Goal: Information Seeking & Learning: Check status

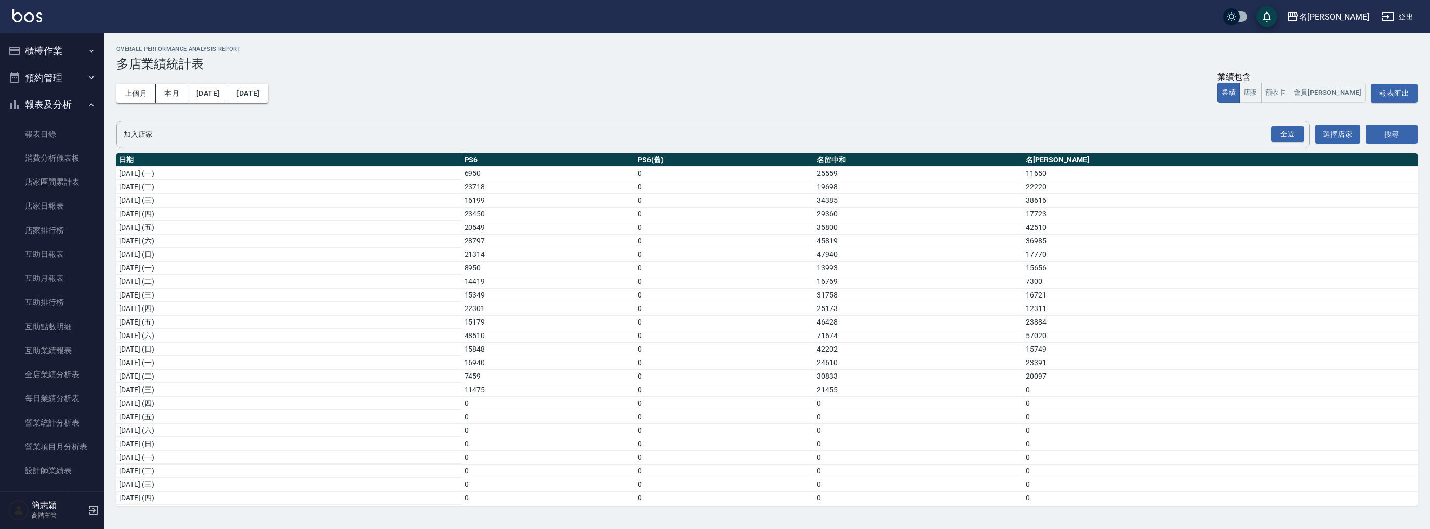
scroll to position [815, 0]
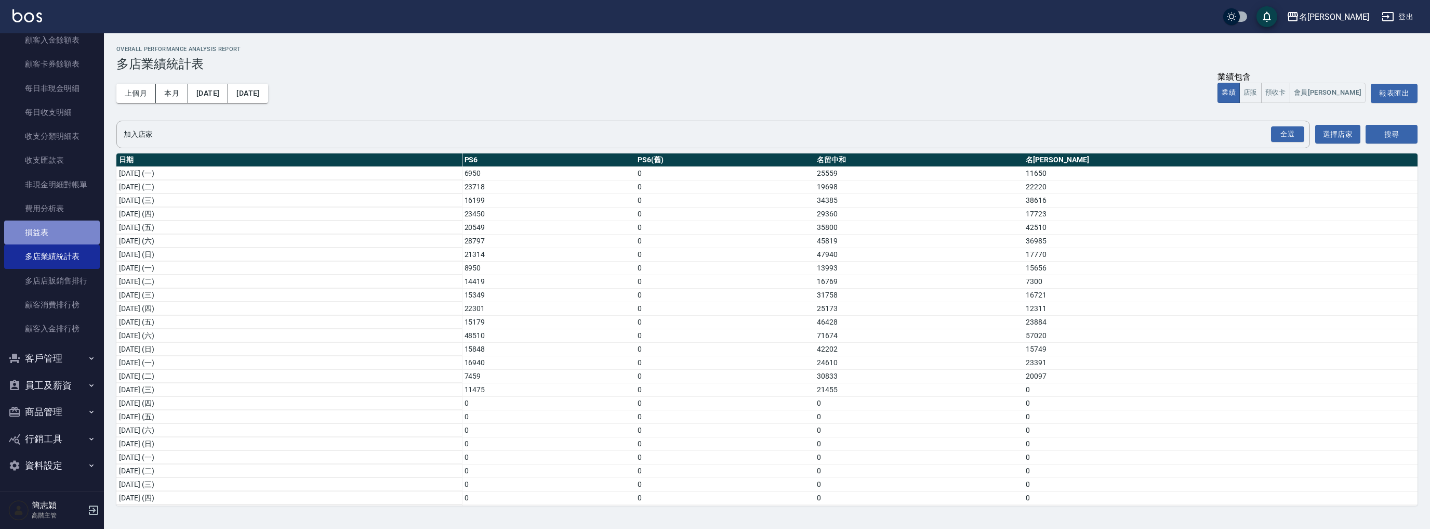
click at [59, 235] on link "損益表" at bounding box center [52, 232] width 96 height 24
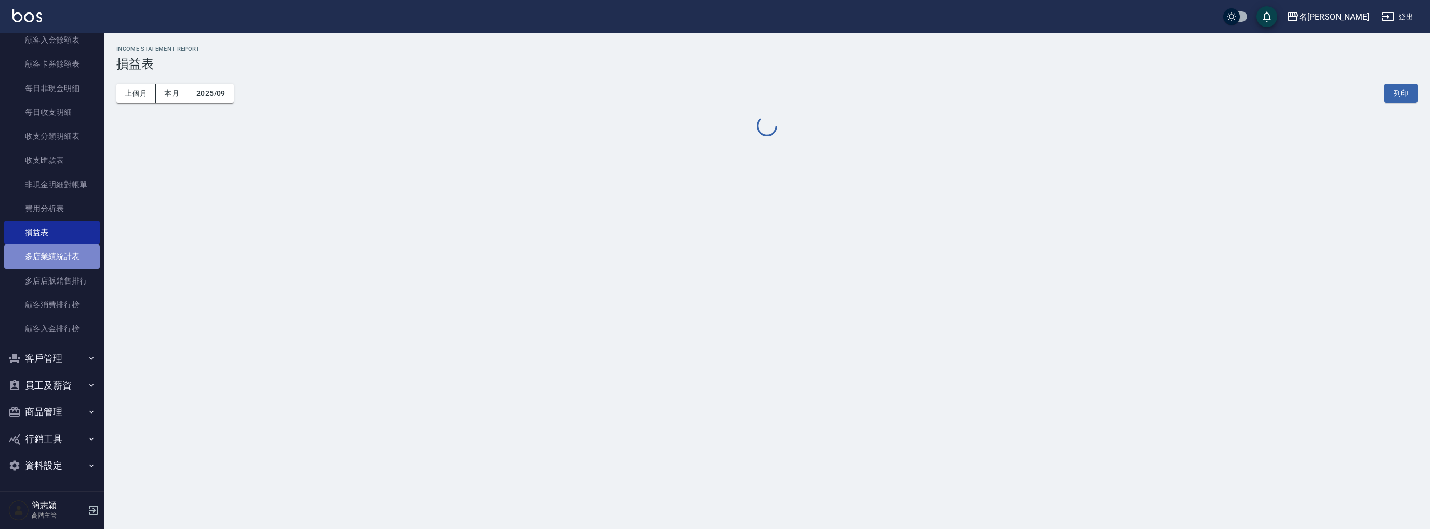
click at [71, 264] on link "多店業績統計表" at bounding box center [52, 256] width 96 height 24
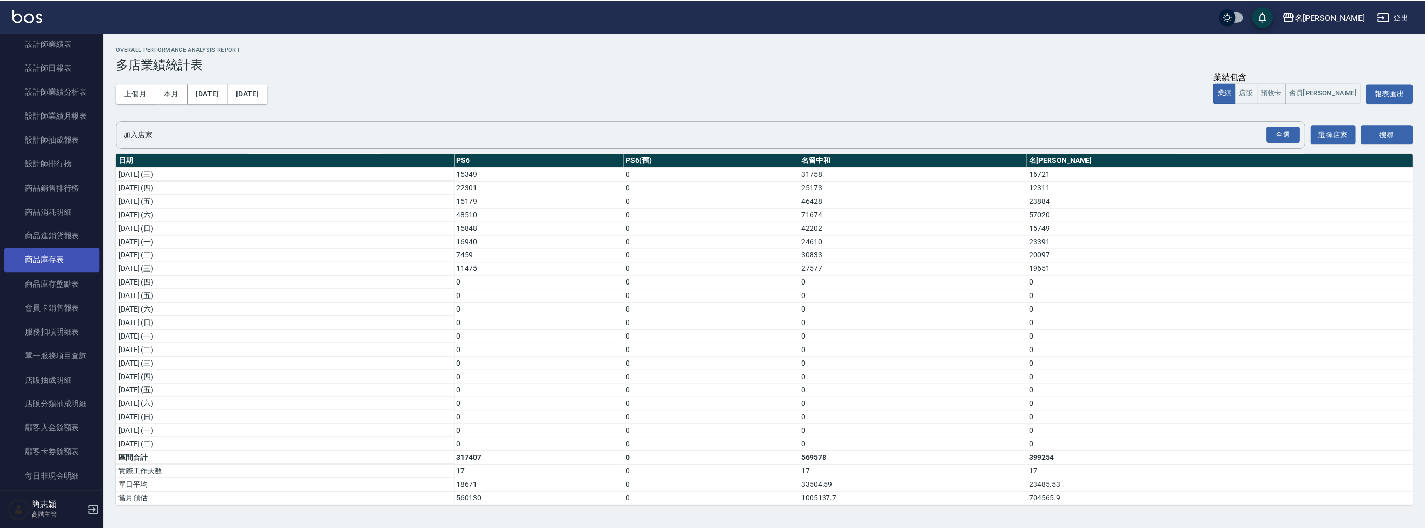
scroll to position [233, 0]
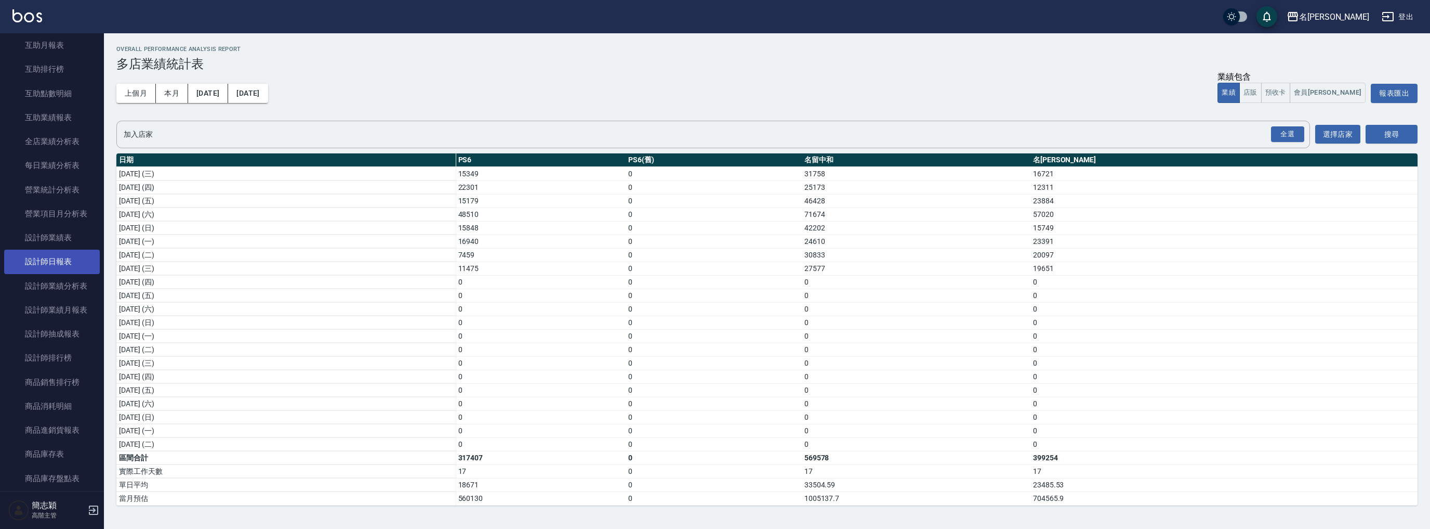
click at [68, 264] on link "設計師日報表" at bounding box center [52, 261] width 96 height 24
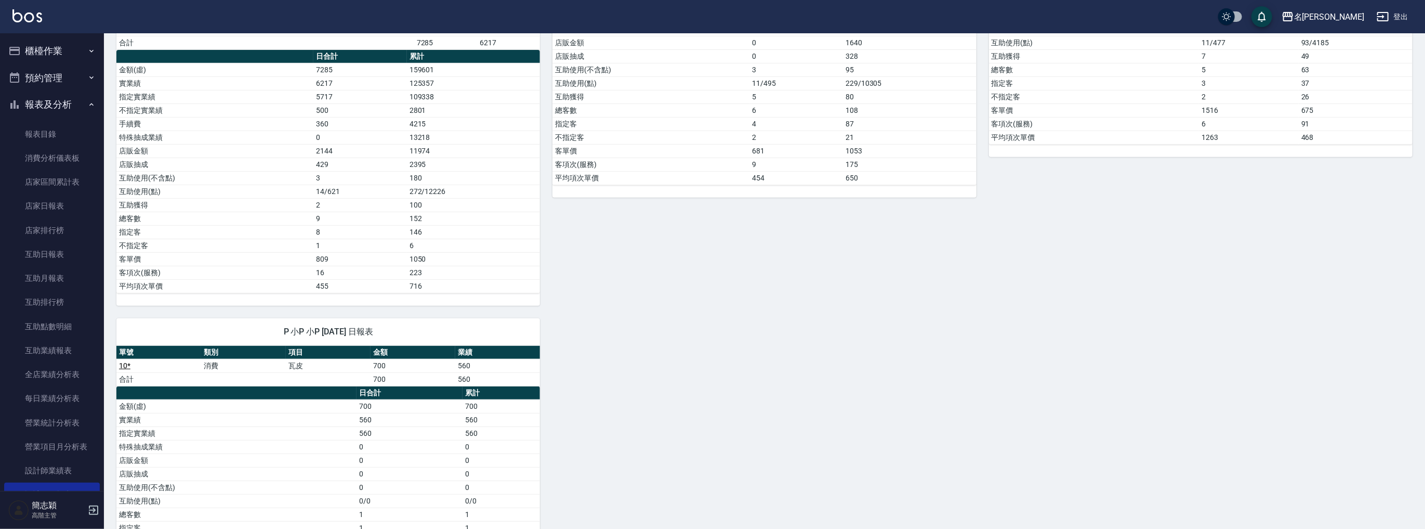
scroll to position [124, 0]
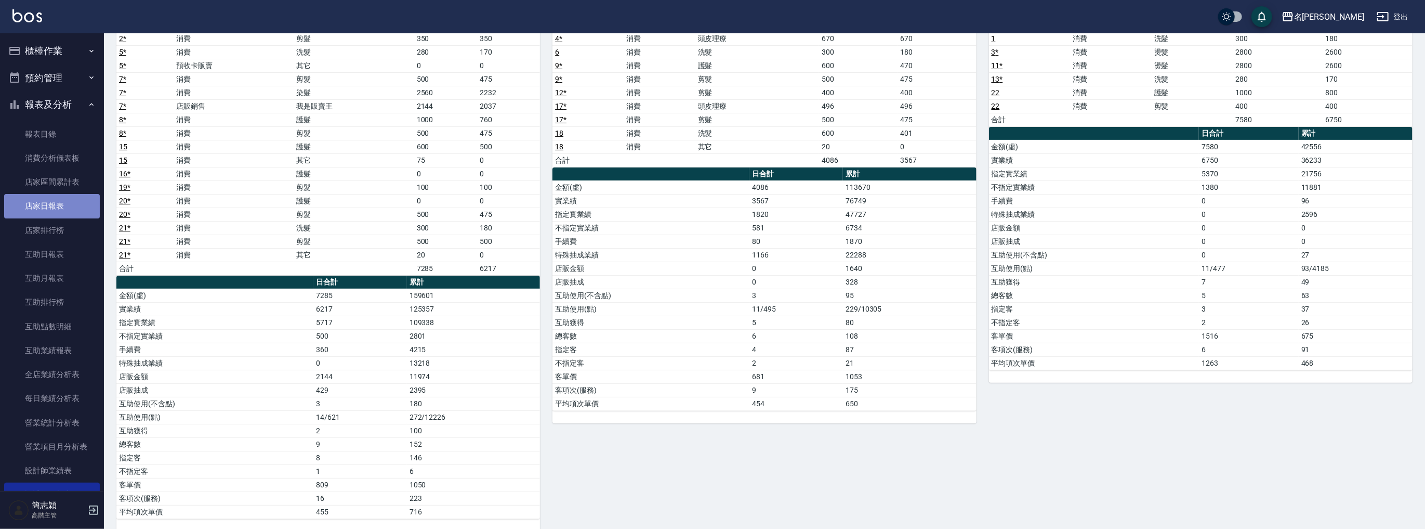
click at [70, 212] on link "店家日報表" at bounding box center [52, 206] width 96 height 24
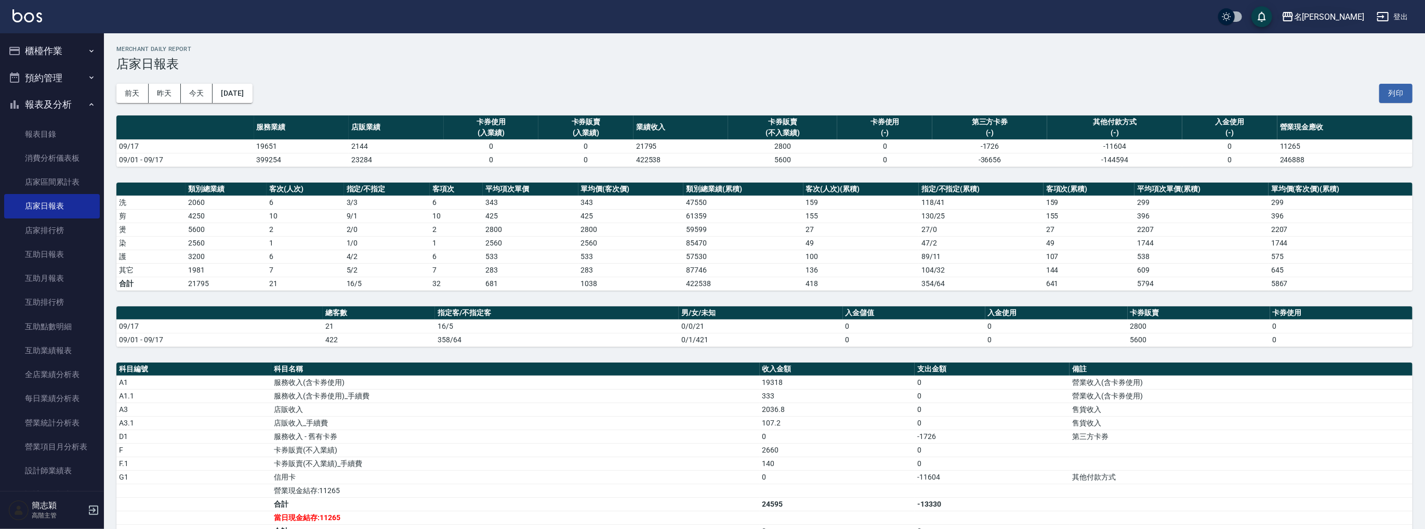
click at [1349, 10] on div "名[PERSON_NAME]" at bounding box center [1329, 16] width 70 height 13
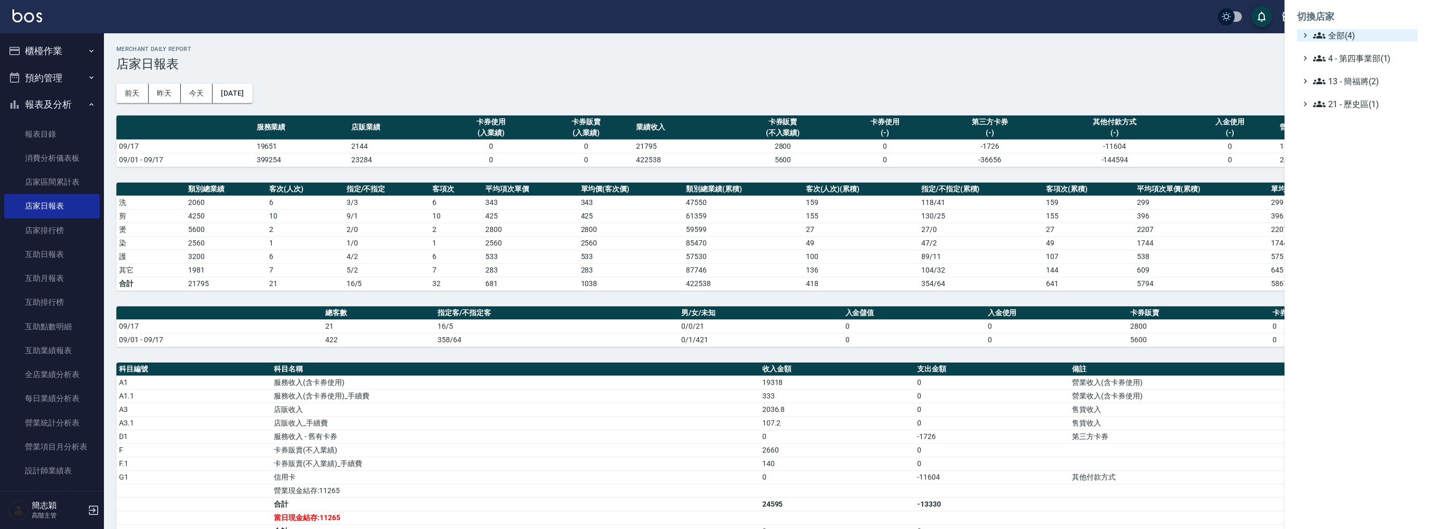
click at [1335, 34] on span "全部(4)" at bounding box center [1363, 35] width 100 height 12
click at [1348, 81] on span "名留中和" at bounding box center [1363, 83] width 102 height 12
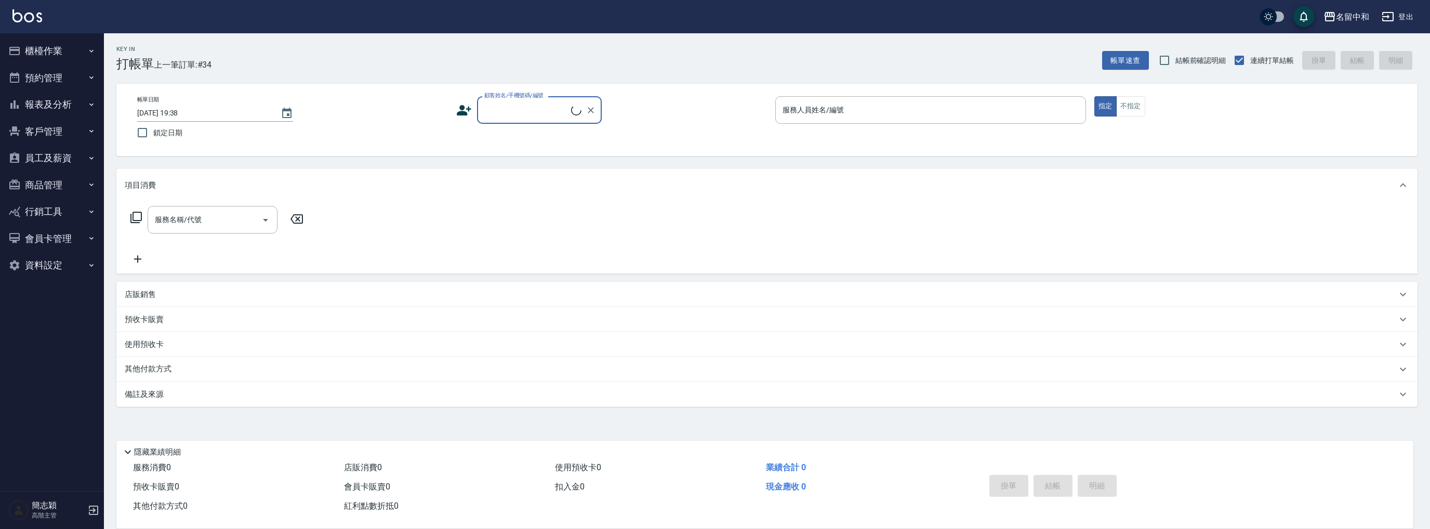
click at [59, 101] on button "報表及分析" at bounding box center [52, 104] width 96 height 27
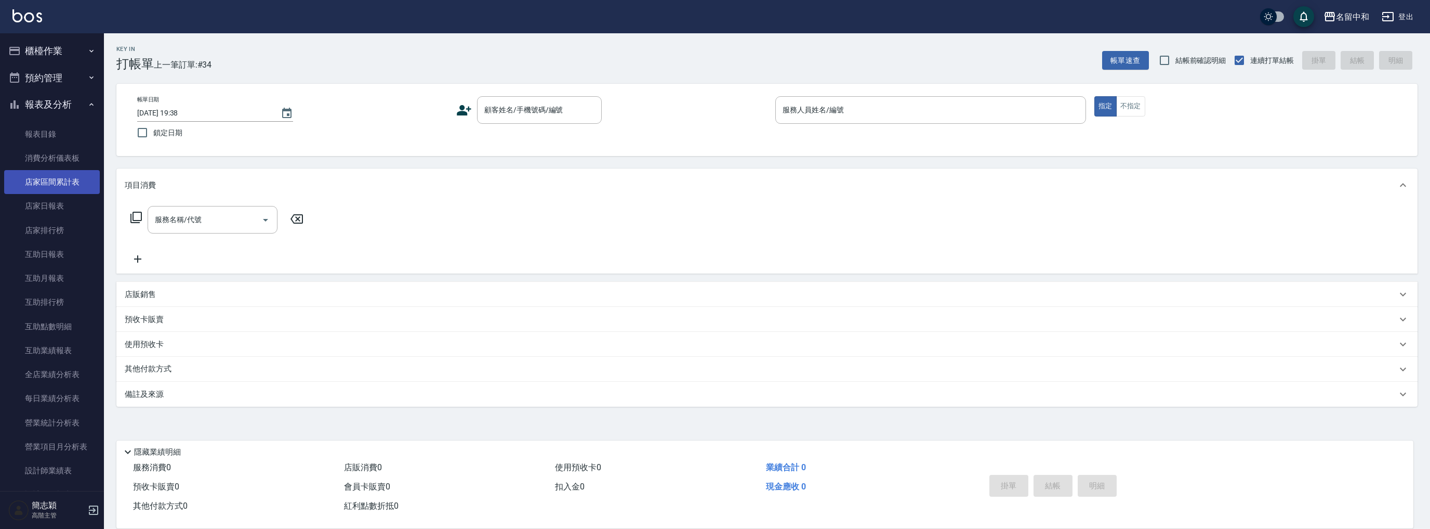
click at [65, 193] on link "店家區間累計表" at bounding box center [52, 182] width 96 height 24
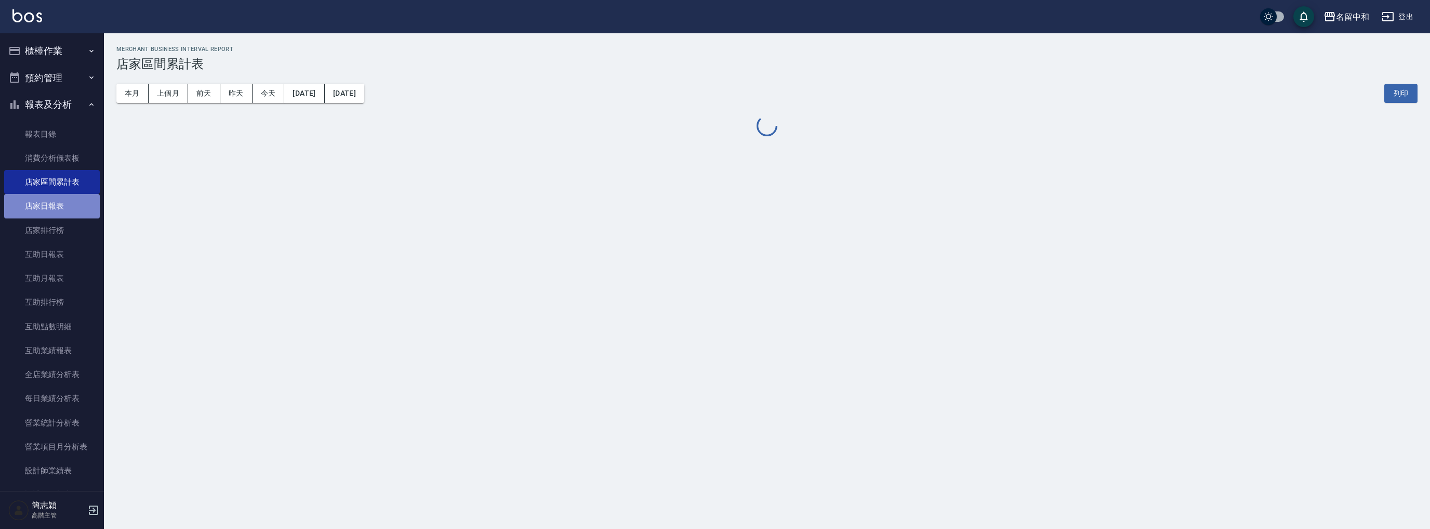
click at [81, 214] on link "店家日報表" at bounding box center [52, 206] width 96 height 24
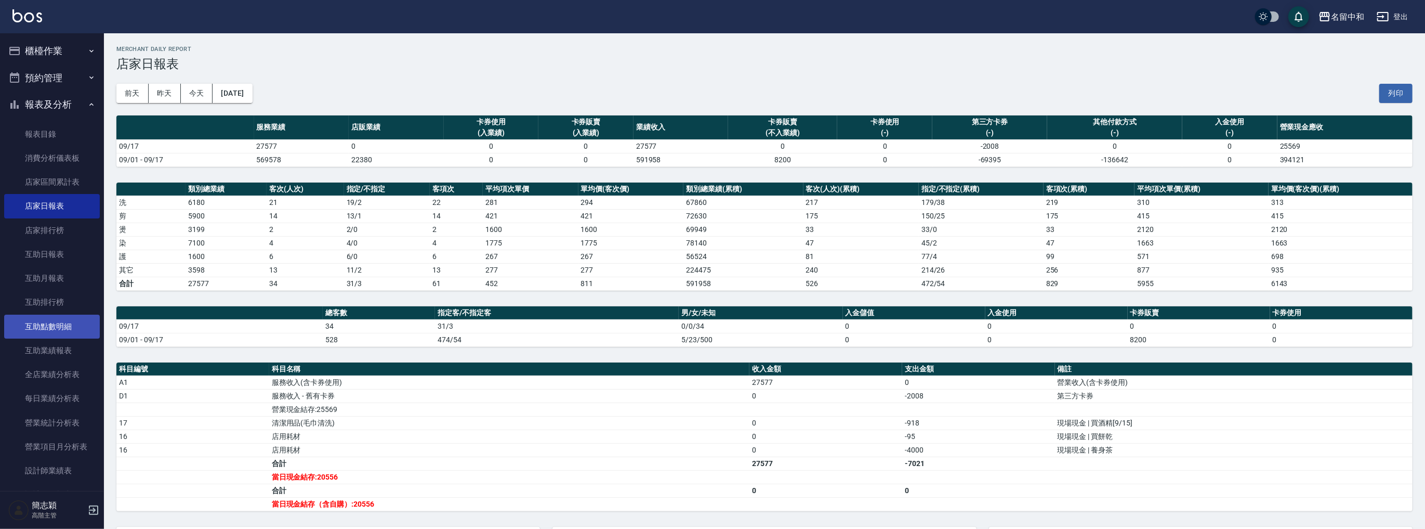
scroll to position [291, 0]
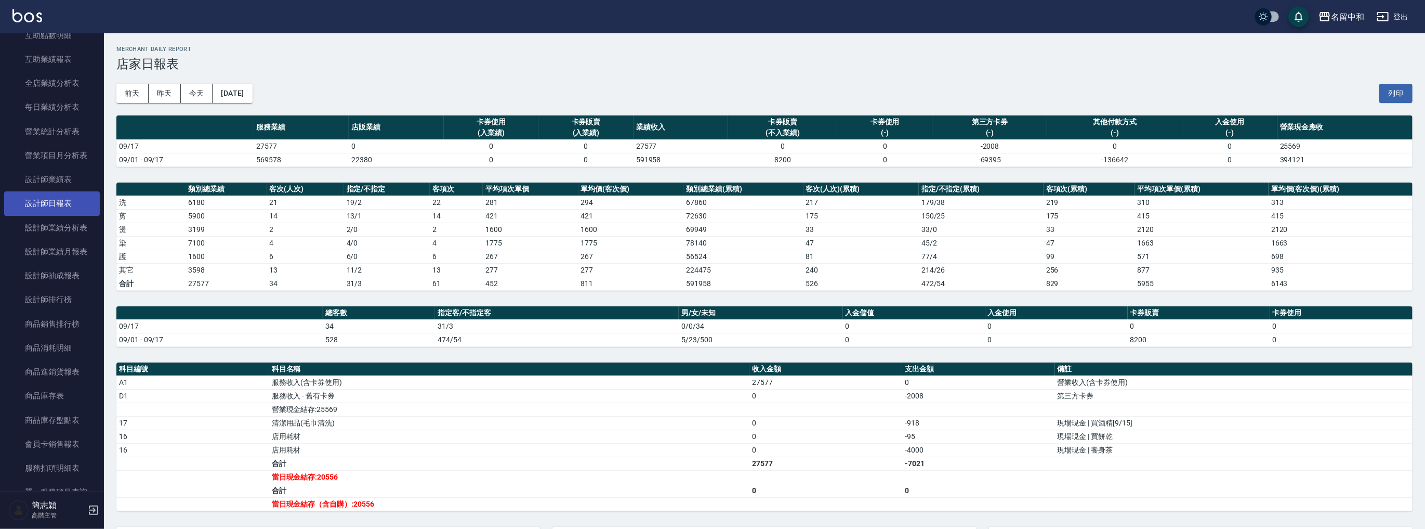
click at [57, 209] on link "設計師日報表" at bounding box center [52, 203] width 96 height 24
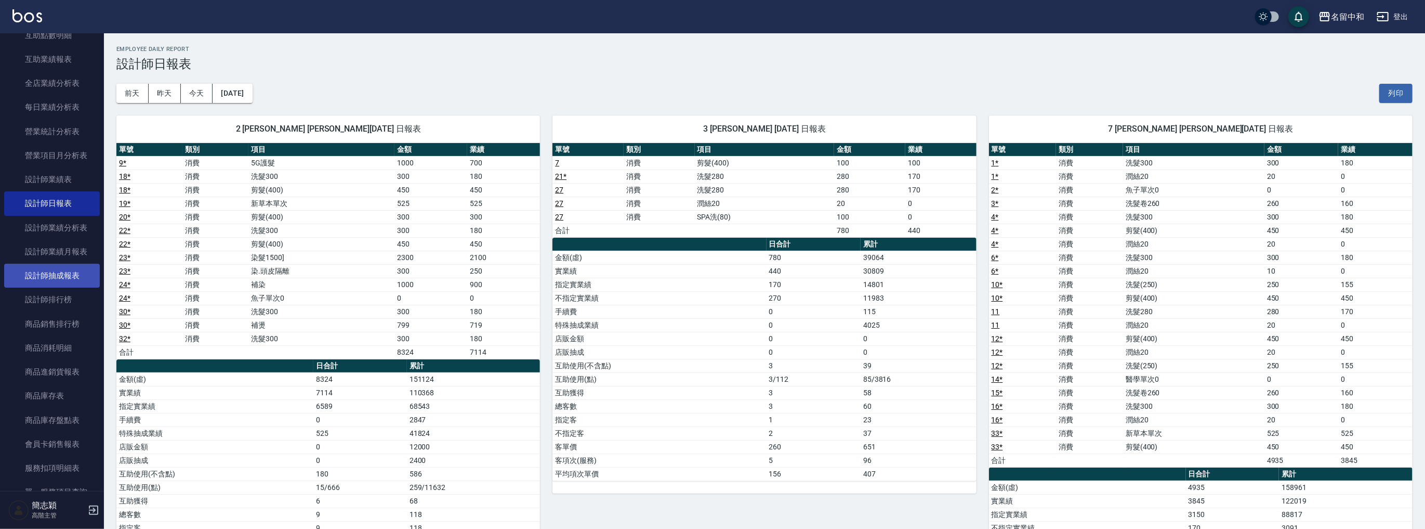
scroll to position [97, 0]
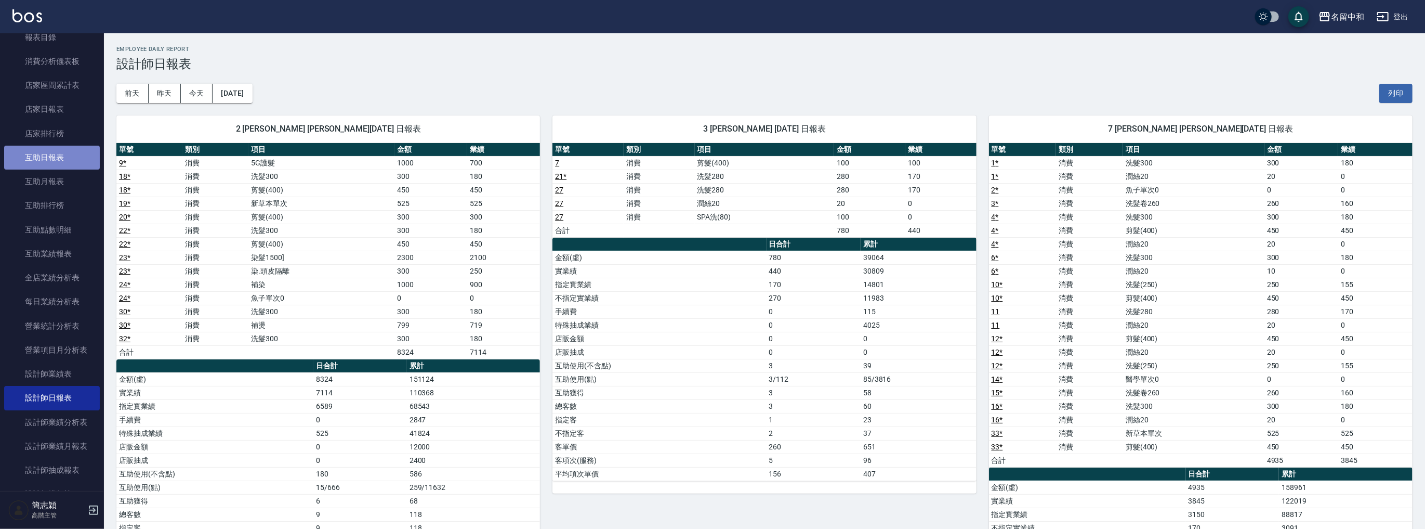
click at [54, 154] on link "互助日報表" at bounding box center [52, 158] width 96 height 24
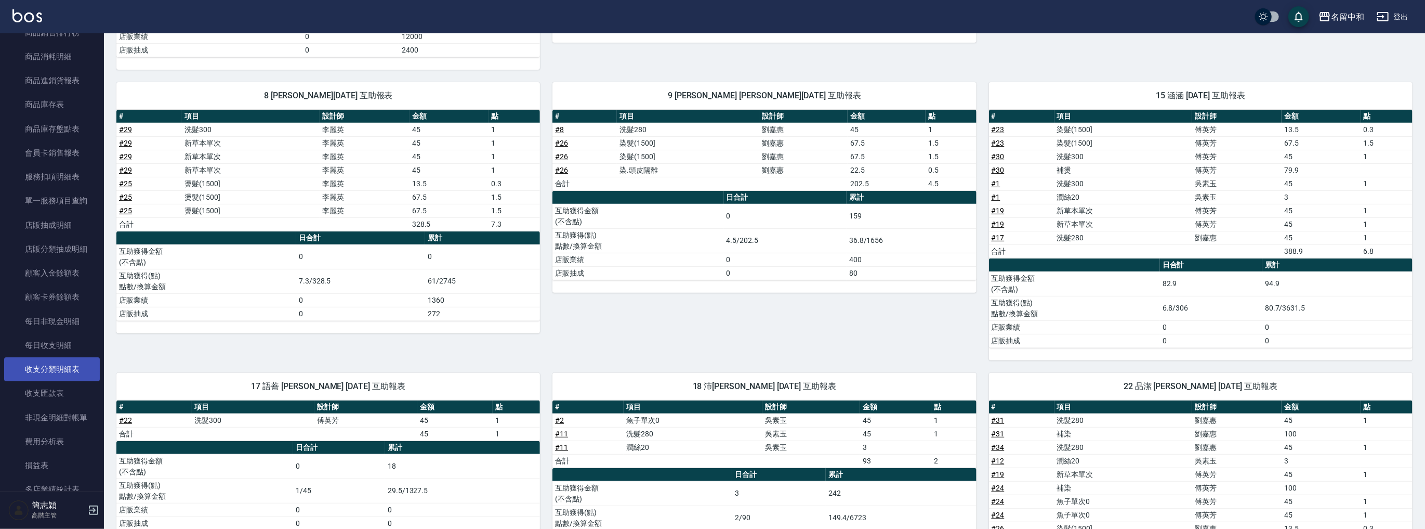
scroll to position [815, 0]
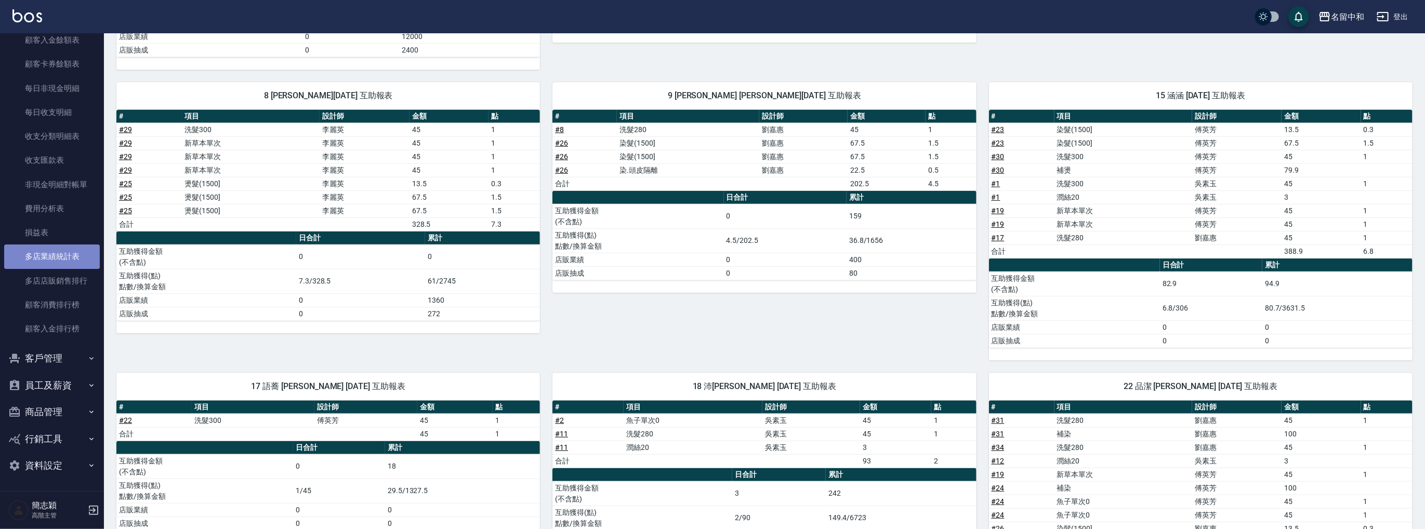
click at [57, 266] on link "多店業績統計表" at bounding box center [52, 256] width 96 height 24
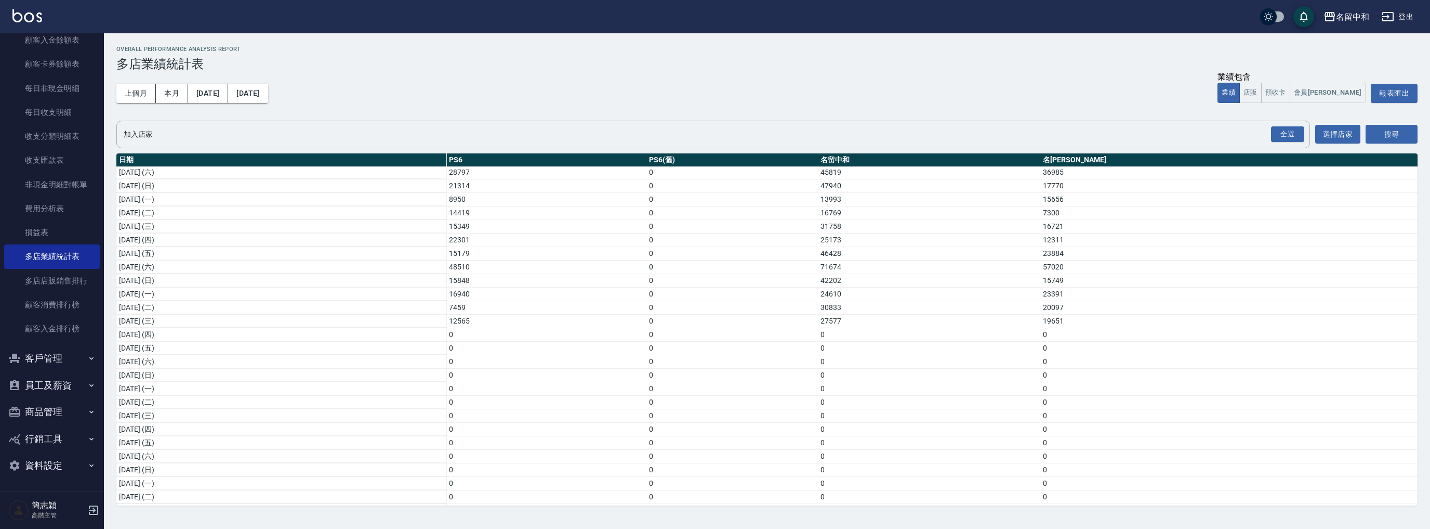
scroll to position [124, 0]
click at [1353, 12] on div "名留中和" at bounding box center [1352, 16] width 33 height 13
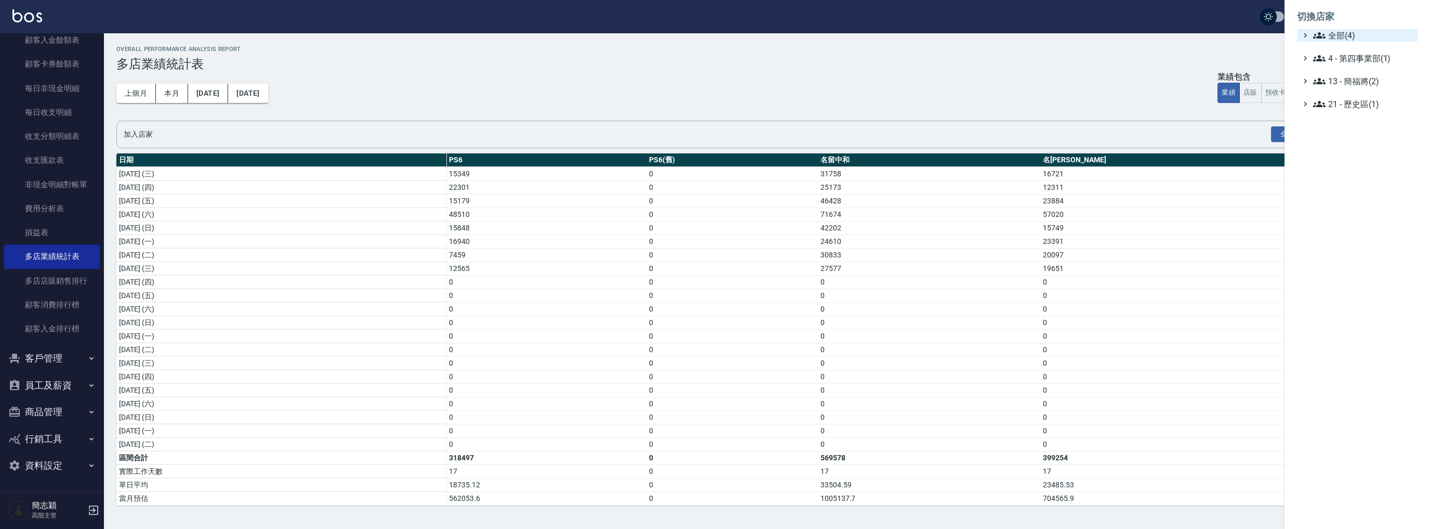
click at [1337, 35] on span "全部(4)" at bounding box center [1363, 35] width 100 height 12
click at [1343, 50] on span "PS6" at bounding box center [1363, 48] width 102 height 12
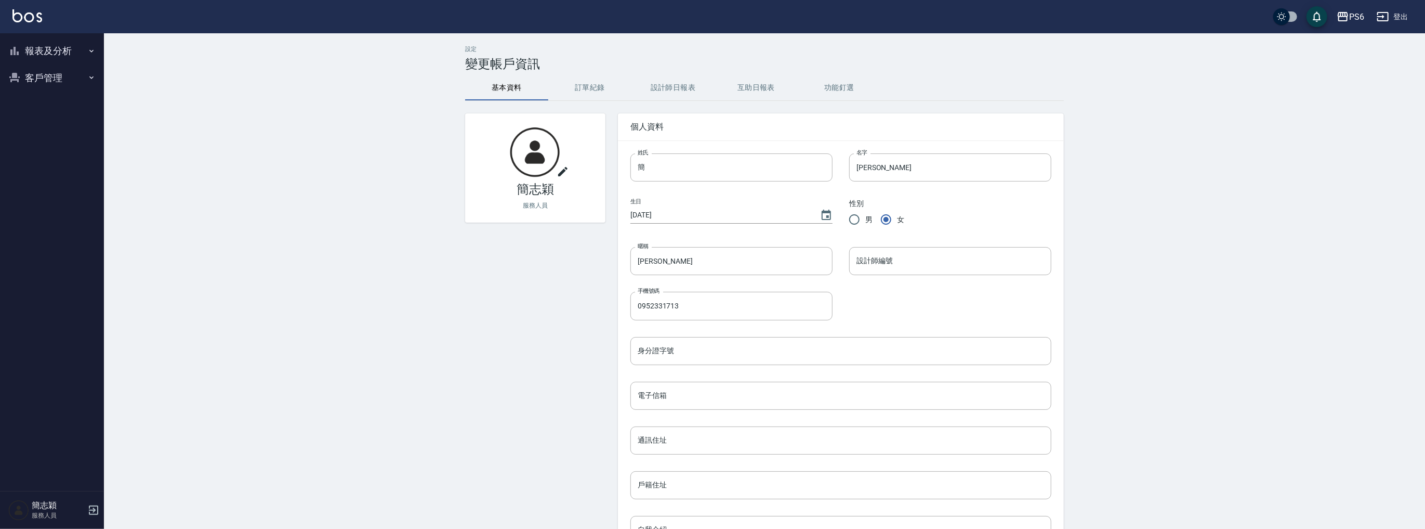
click at [59, 50] on button "報表及分析" at bounding box center [52, 50] width 96 height 27
click at [55, 104] on link "店家日報表" at bounding box center [52, 105] width 96 height 24
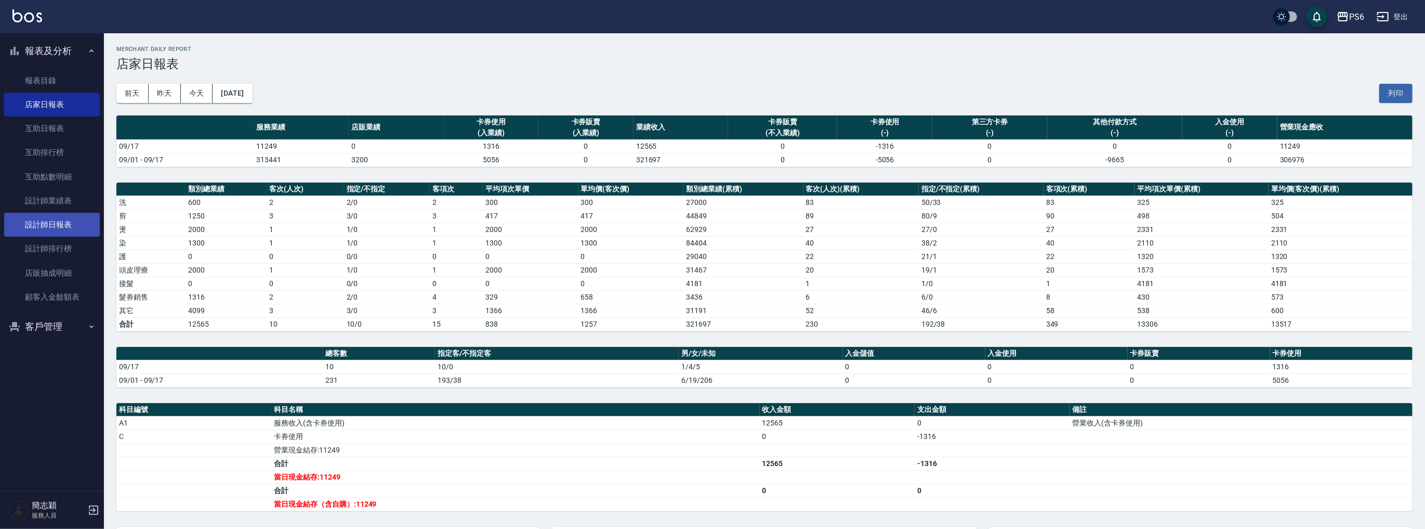
click at [49, 231] on link "設計師日報表" at bounding box center [52, 225] width 96 height 24
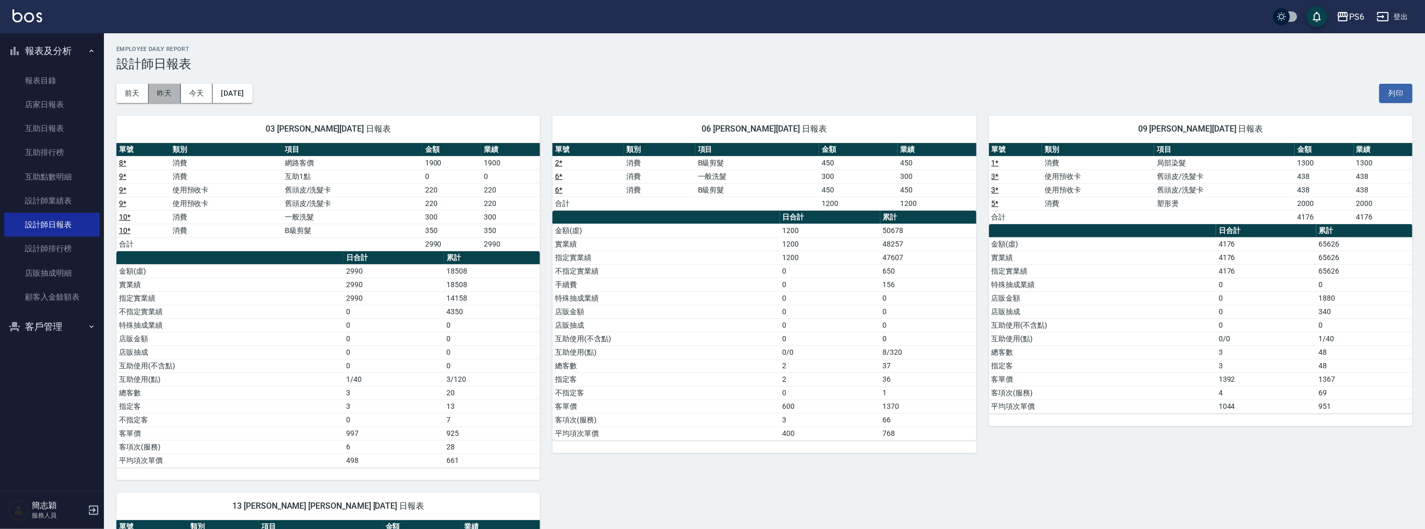
click at [175, 90] on button "昨天" at bounding box center [165, 93] width 32 height 19
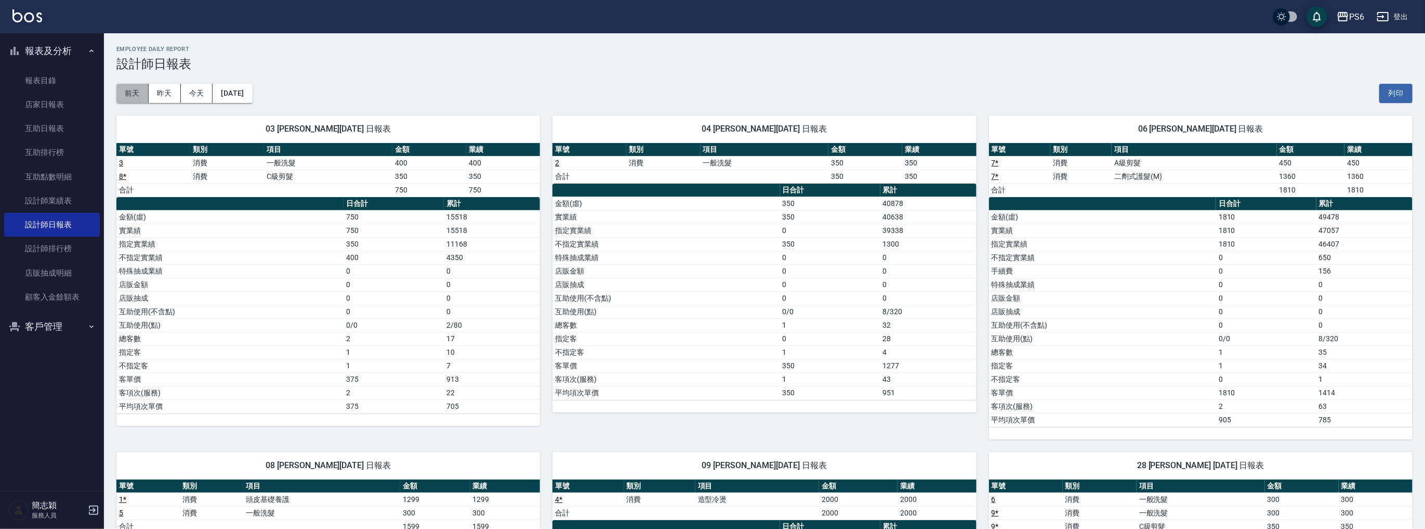
click at [141, 95] on button "前天" at bounding box center [132, 93] width 32 height 19
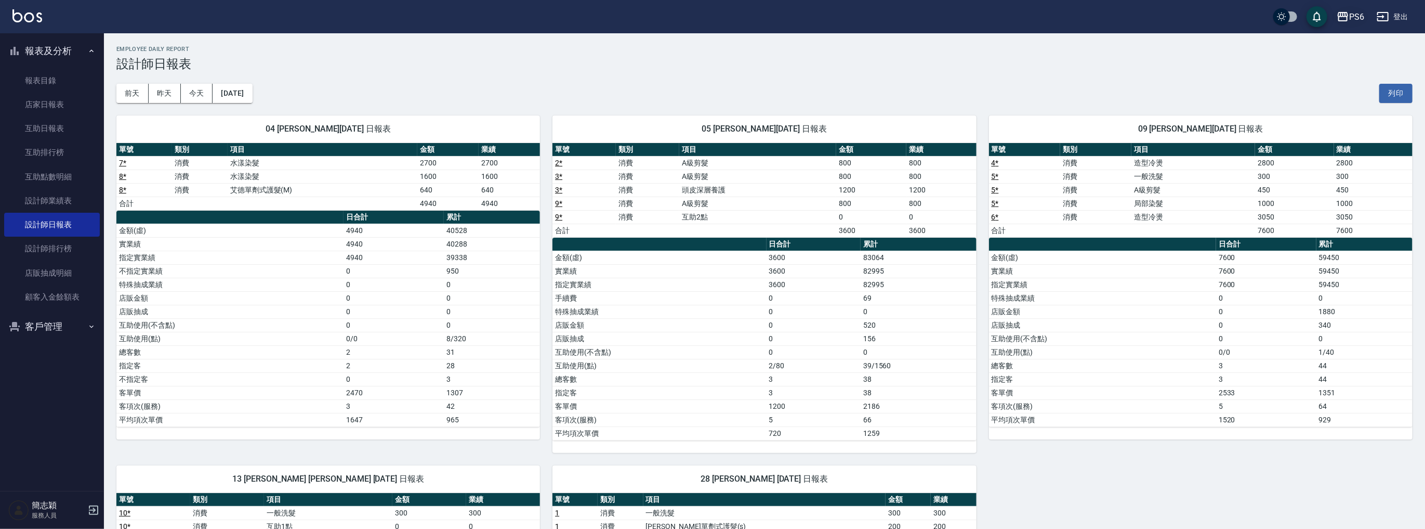
click at [1356, 17] on div "PS6" at bounding box center [1356, 16] width 15 height 13
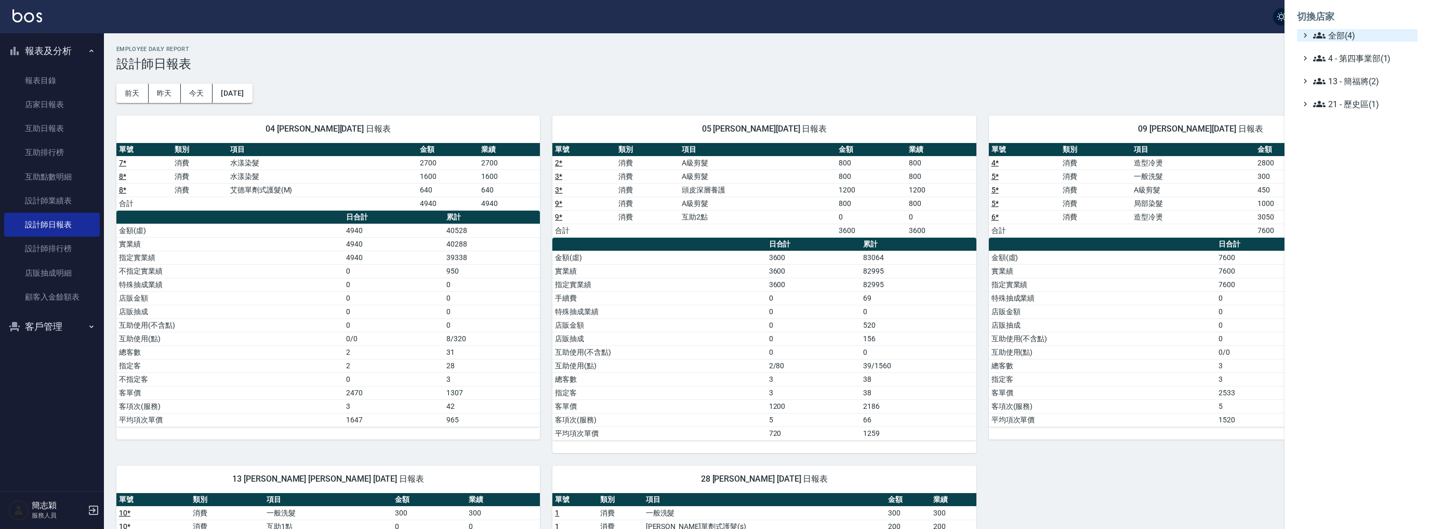
click at [1344, 31] on span "全部(4)" at bounding box center [1363, 35] width 100 height 12
click at [1347, 99] on span "名[PERSON_NAME]" at bounding box center [1363, 101] width 102 height 12
